Goal: Check status: Check status

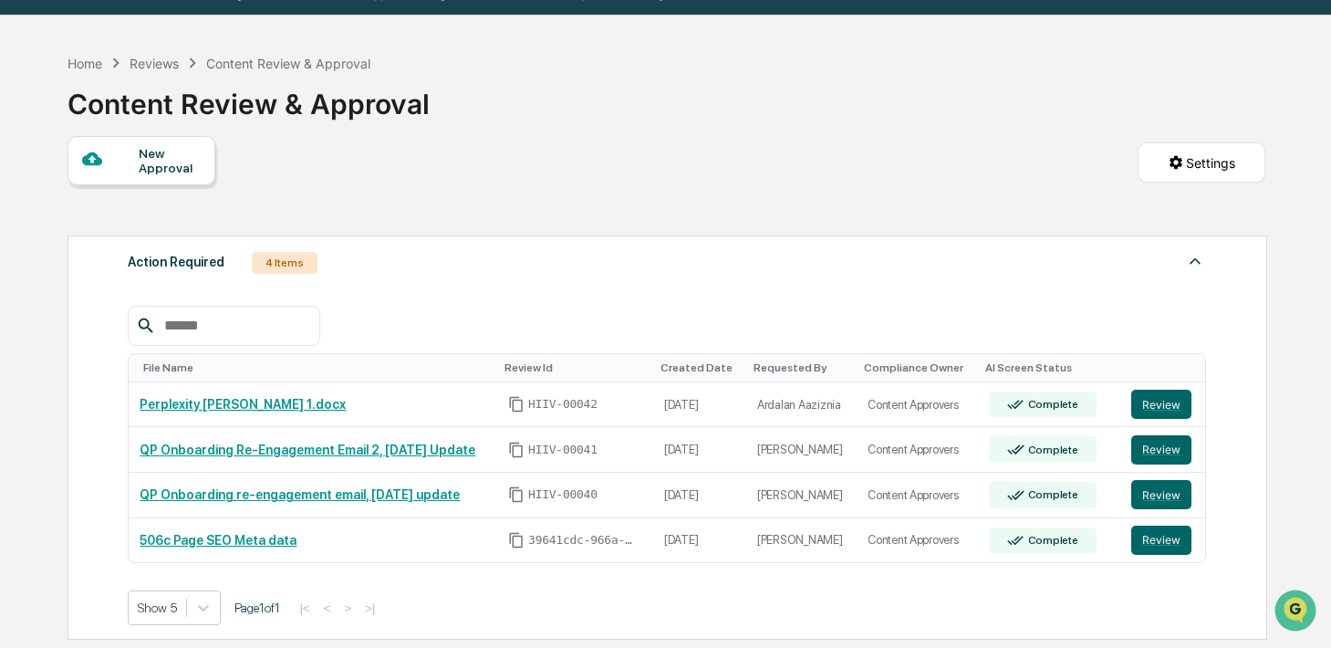
scroll to position [48, 0]
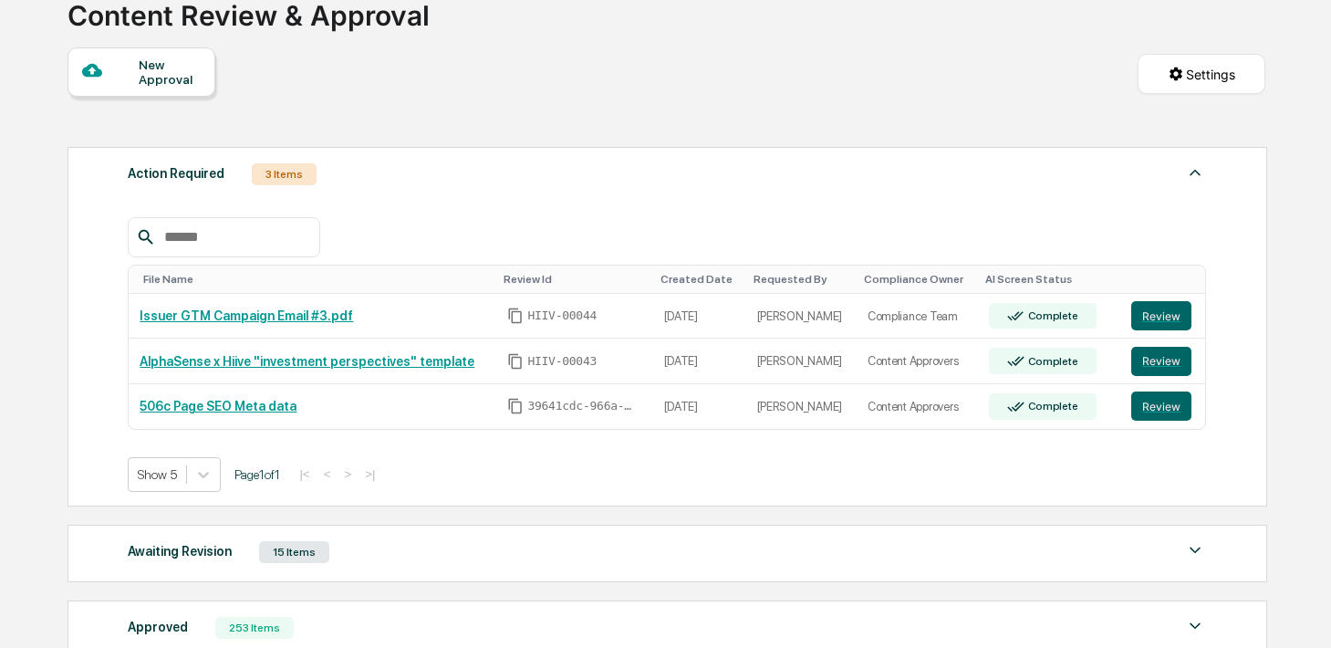
scroll to position [131, 0]
click at [1161, 320] on button "Review" at bounding box center [1161, 314] width 60 height 29
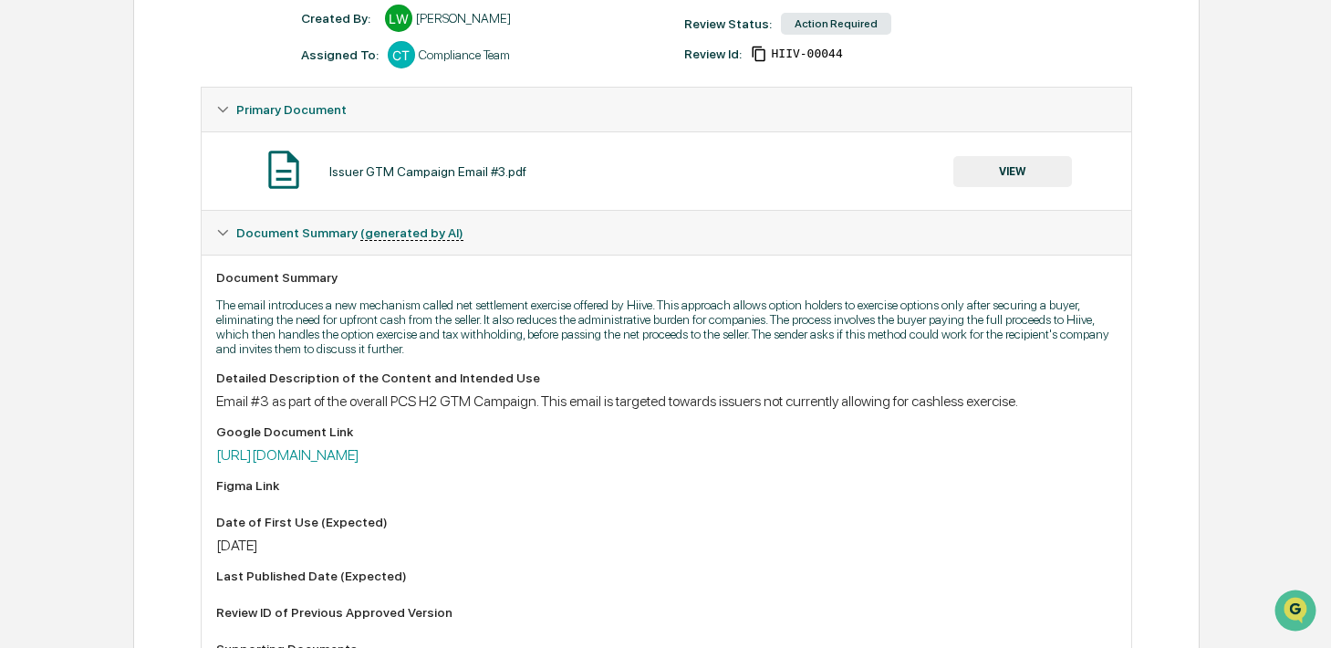
scroll to position [244, 0]
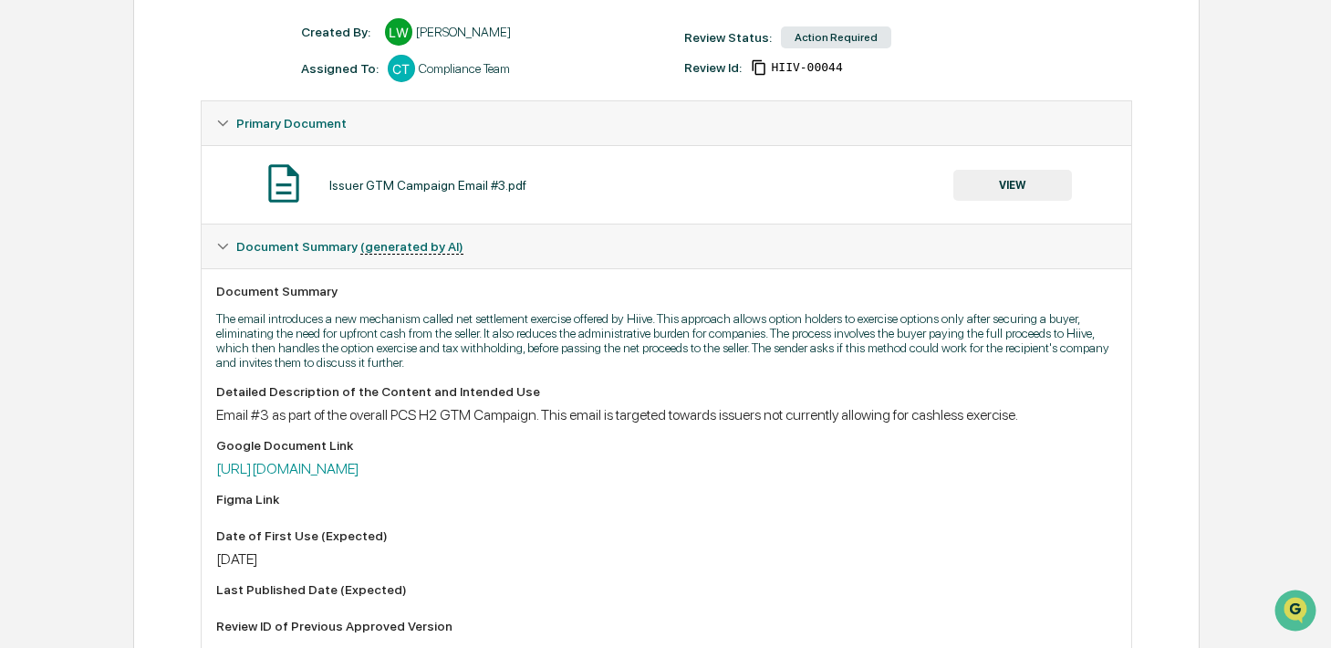
click at [996, 188] on button "VIEW" at bounding box center [1012, 185] width 119 height 31
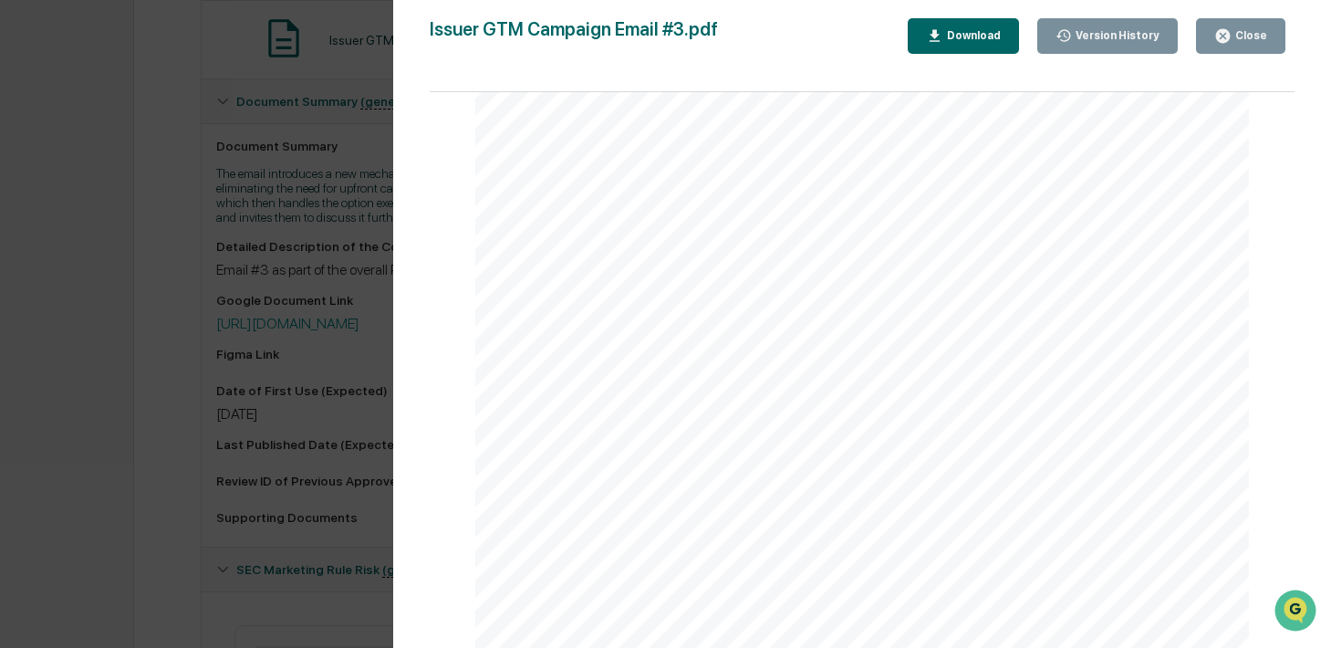
scroll to position [738, 0]
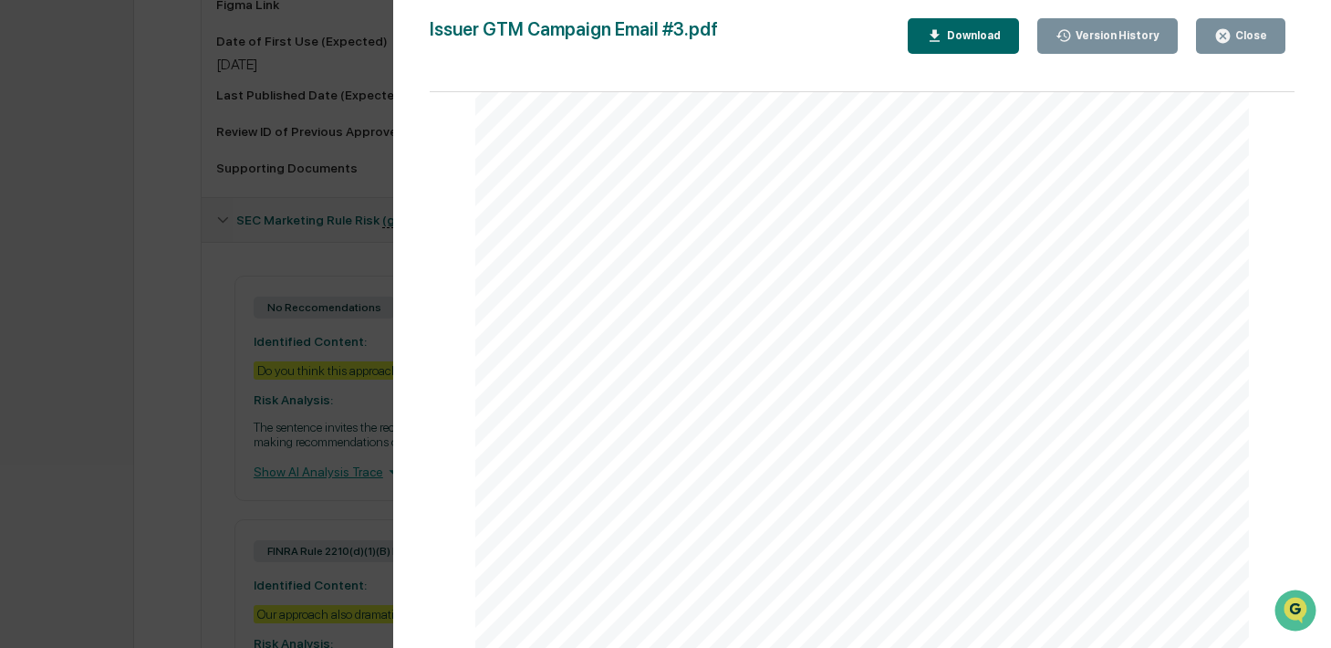
click at [1230, 19] on button "Close" at bounding box center [1240, 36] width 89 height 36
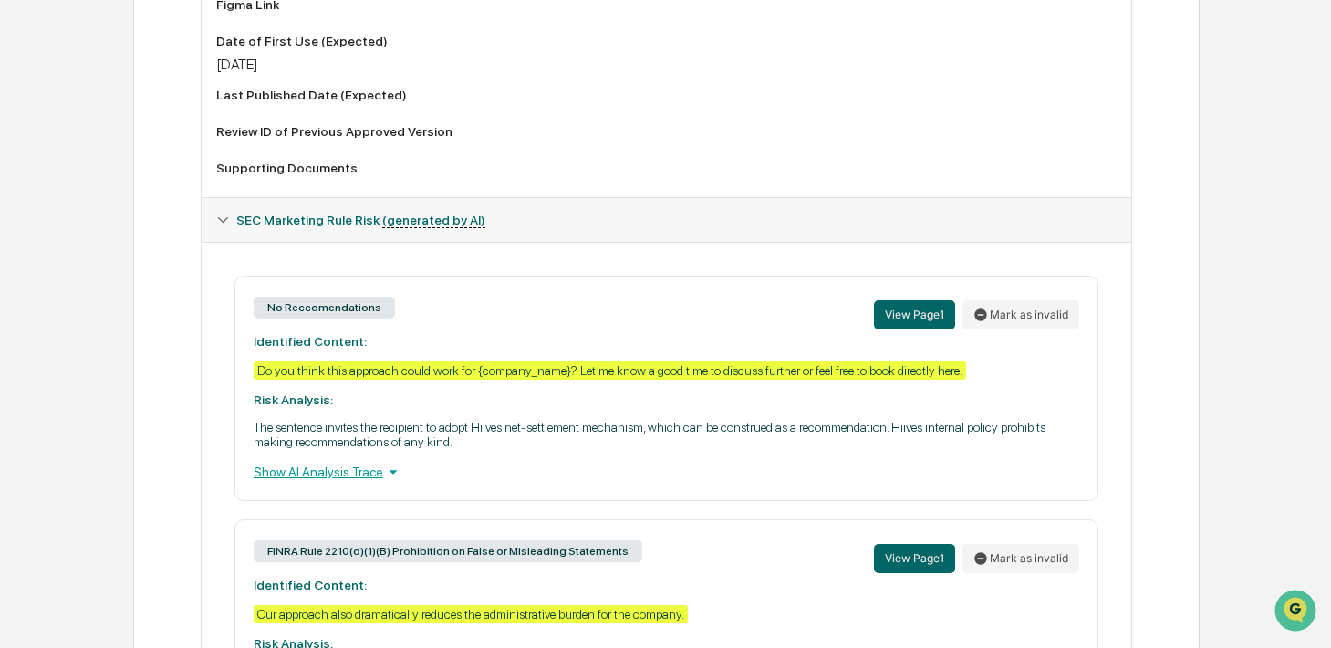
scroll to position [104, 0]
